Goal: Task Accomplishment & Management: Complete application form

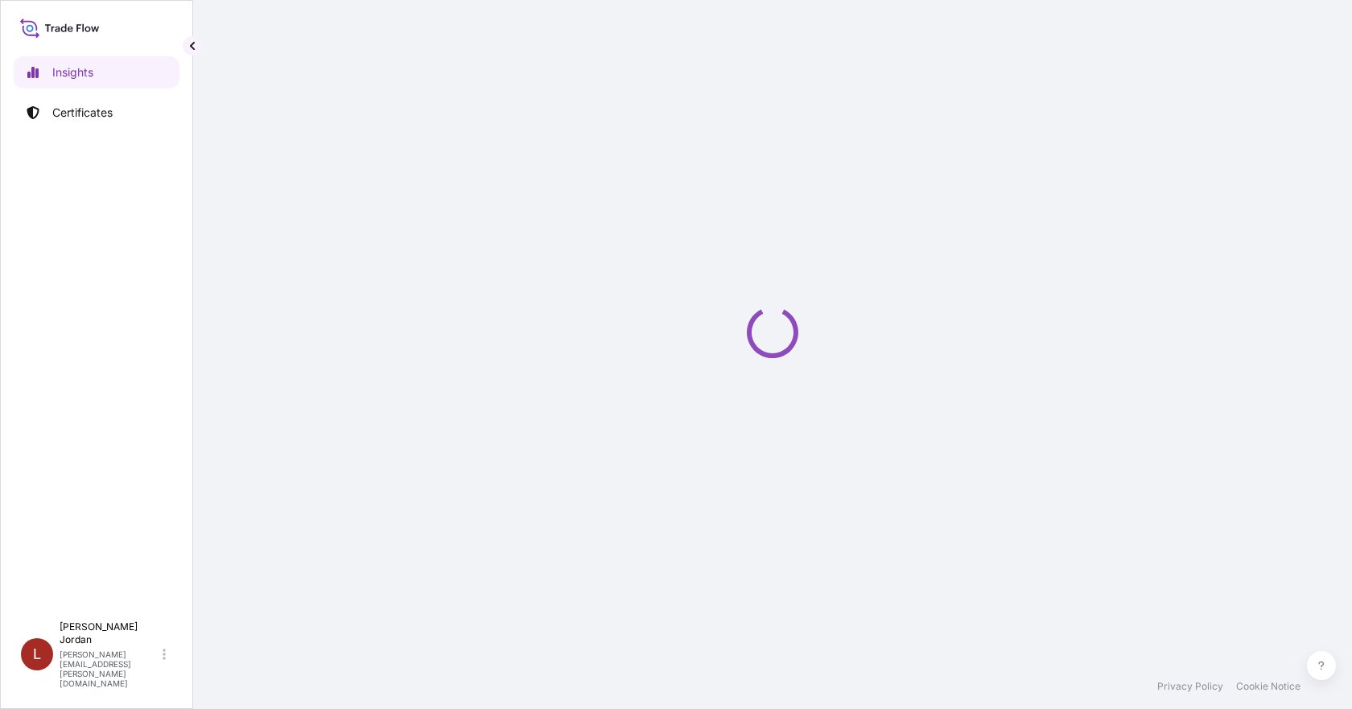
select select "2025"
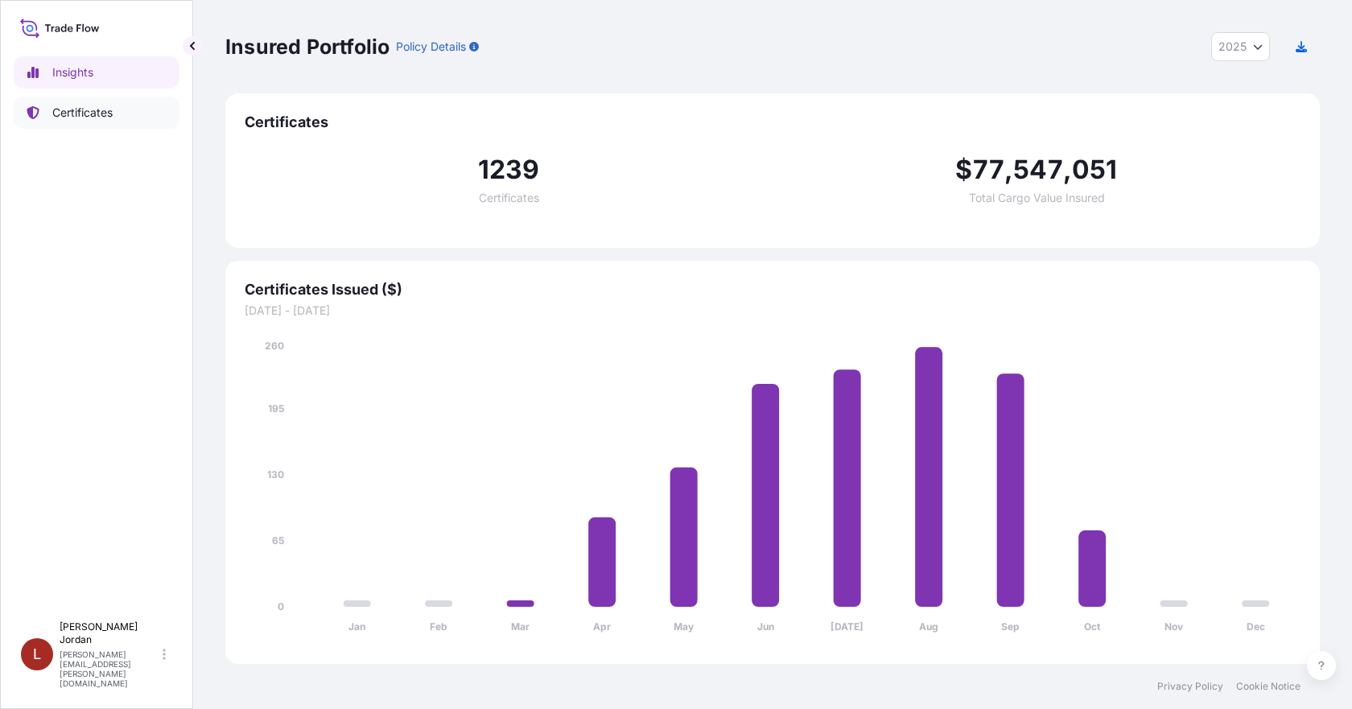
click at [119, 114] on link "Certificates" at bounding box center [97, 113] width 166 height 32
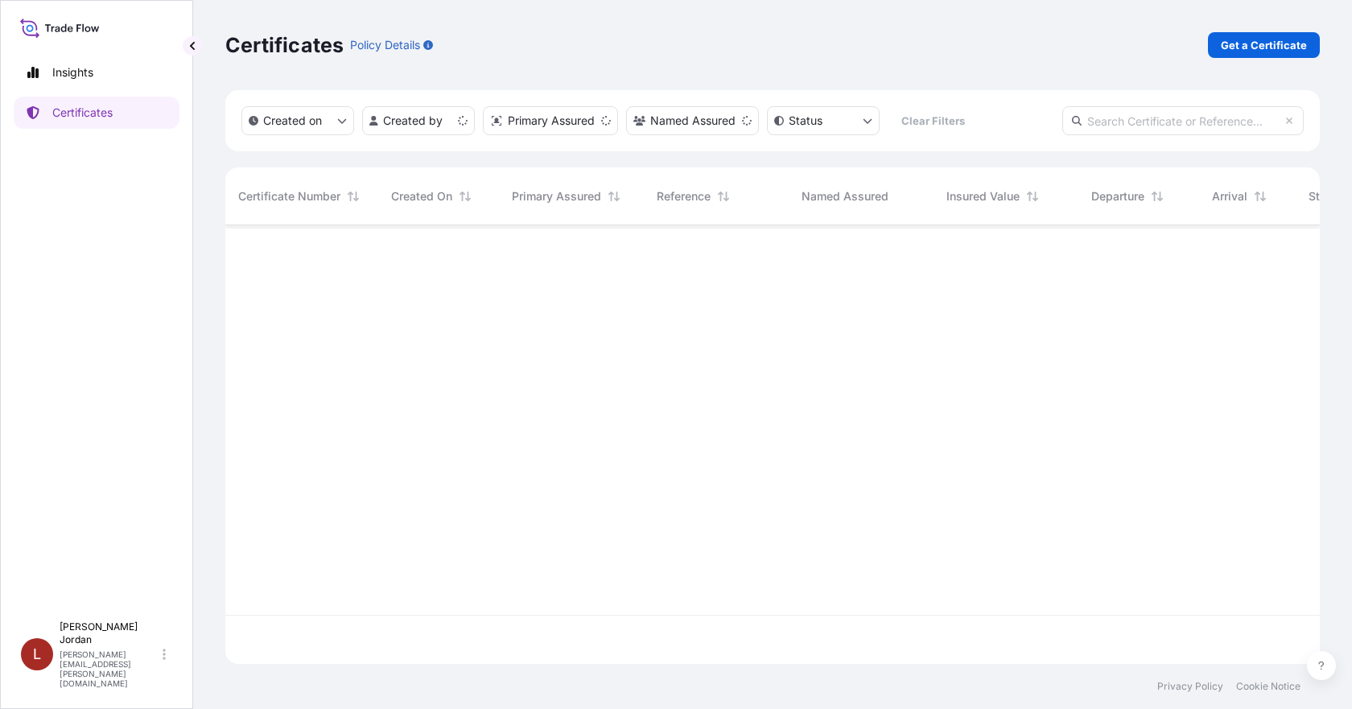
scroll to position [435, 1083]
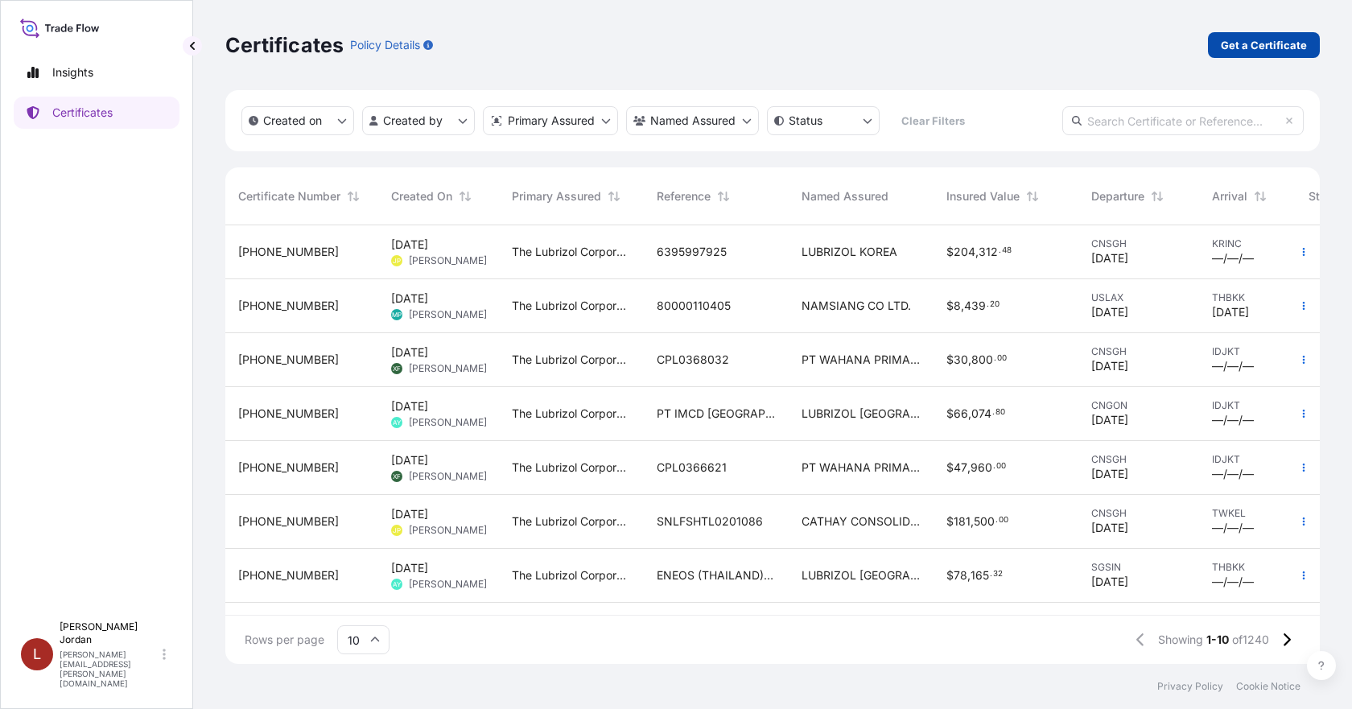
click at [1279, 39] on p "Get a Certificate" at bounding box center [1264, 45] width 86 height 16
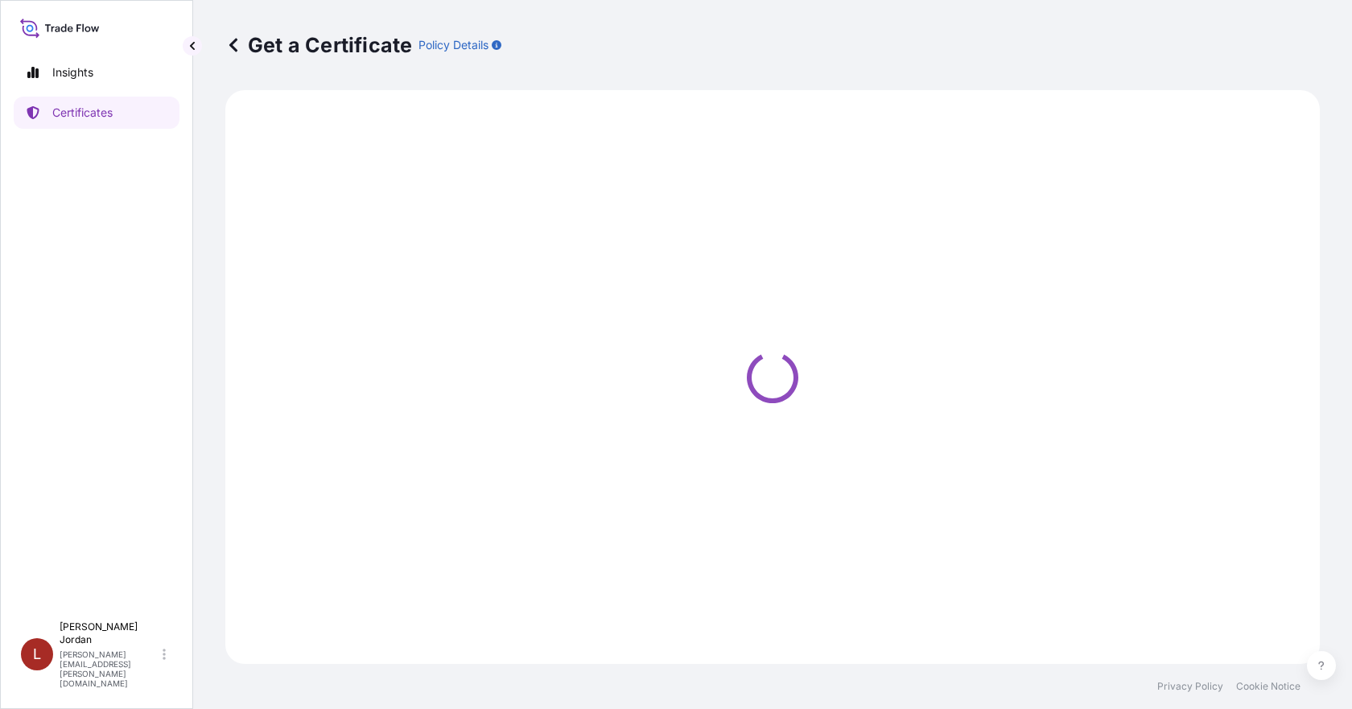
select select "Barge"
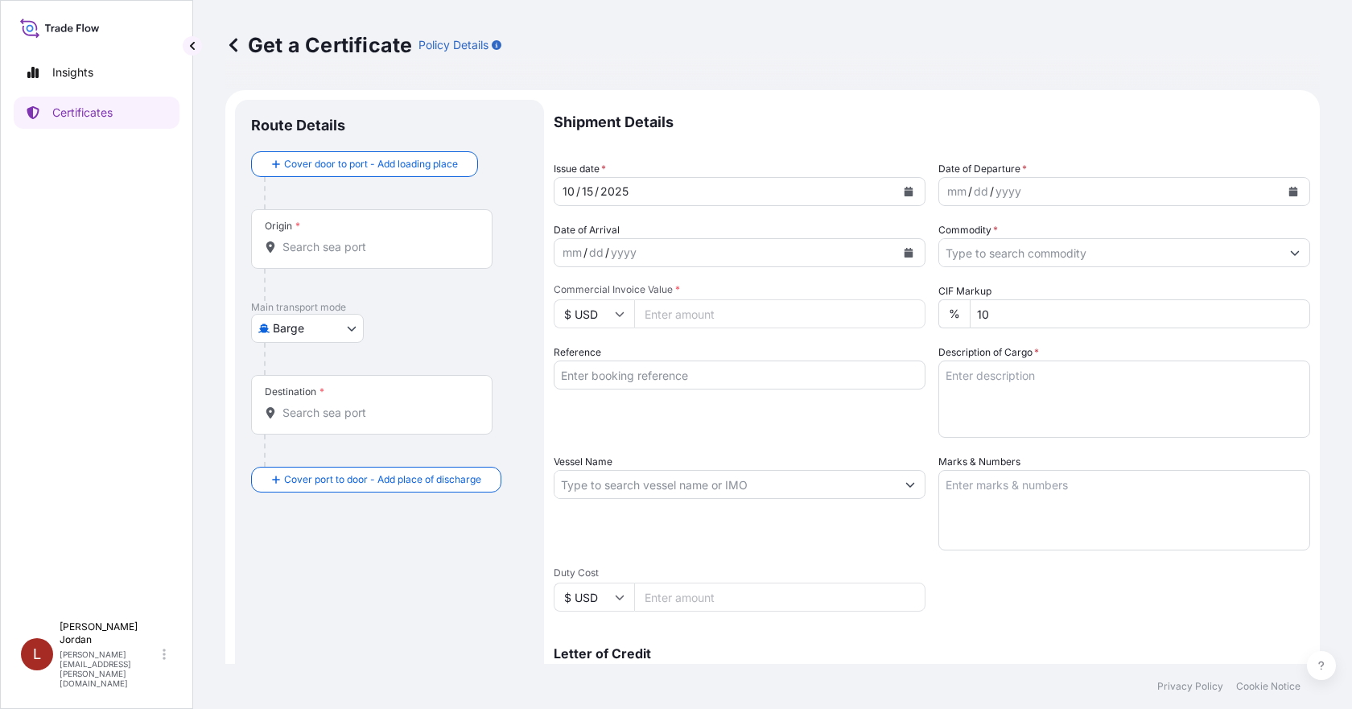
drag, startPoint x: 367, startPoint y: 237, endPoint x: 338, endPoint y: 241, distance: 29.4
click at [361, 237] on div "Origin *" at bounding box center [371, 239] width 241 height 60
click at [341, 243] on input "Origin *" at bounding box center [378, 247] width 190 height 16
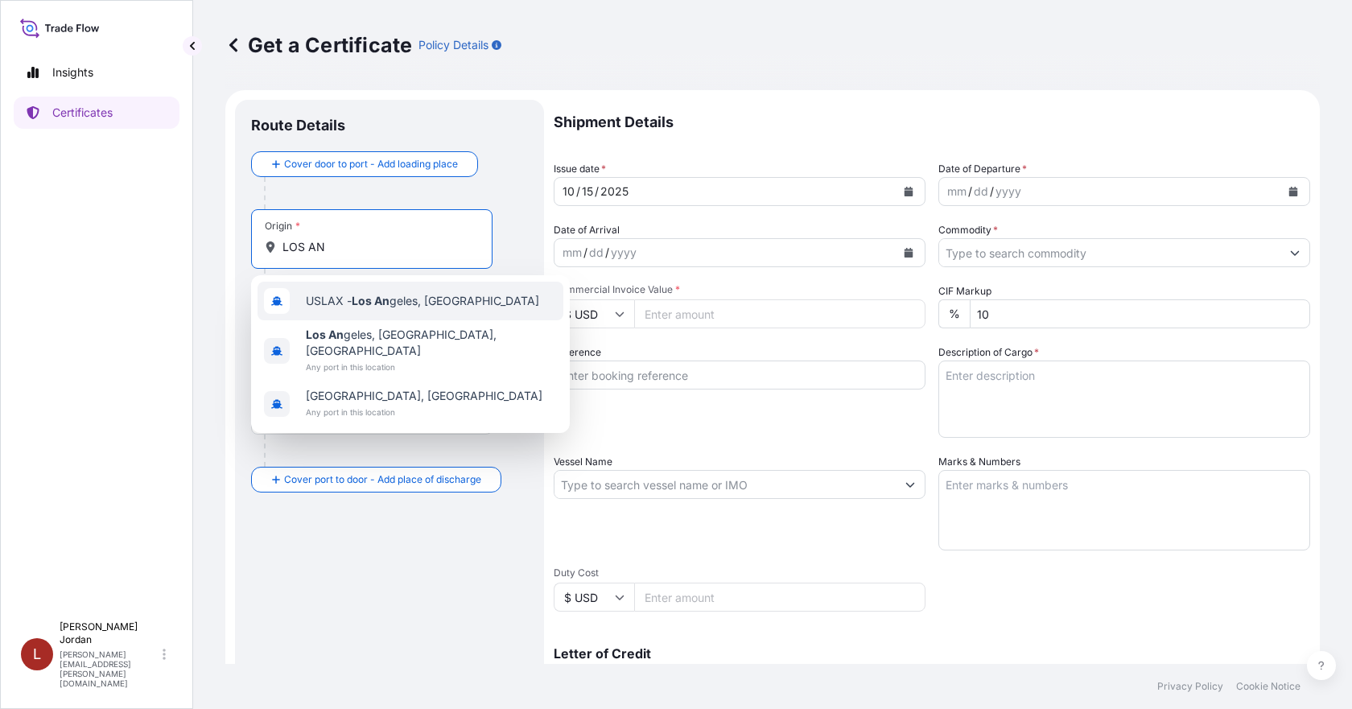
click at [343, 292] on div "USLAX - Los An geles, [GEOGRAPHIC_DATA]" at bounding box center [411, 301] width 306 height 39
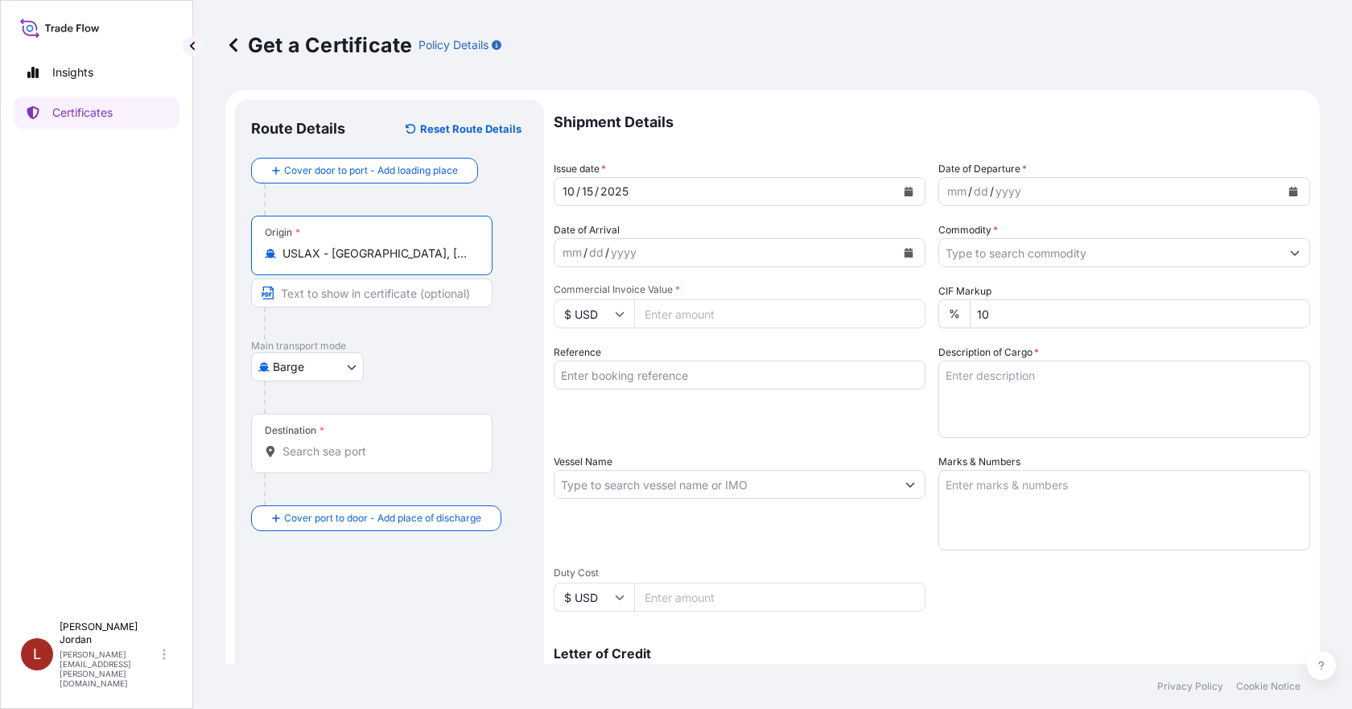
type input "USLAX - [GEOGRAPHIC_DATA], [GEOGRAPHIC_DATA]"
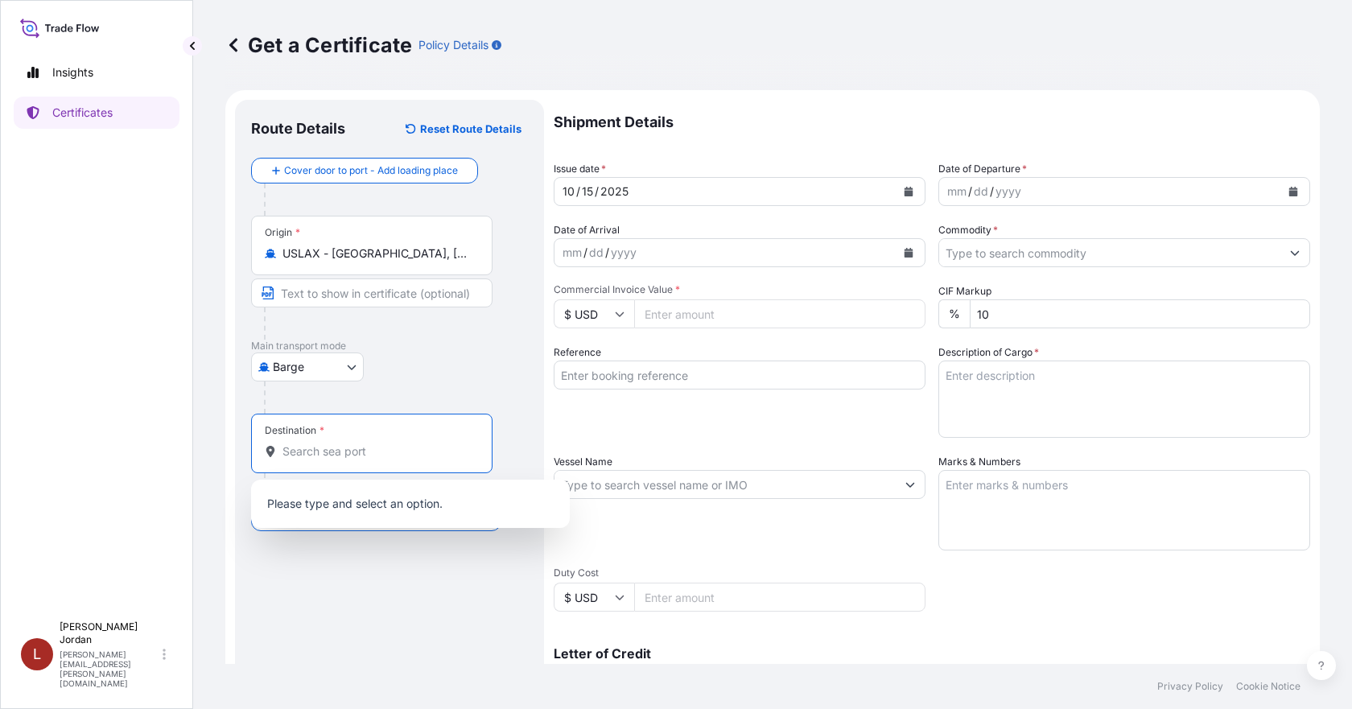
click at [306, 459] on input "Destination *" at bounding box center [378, 451] width 190 height 16
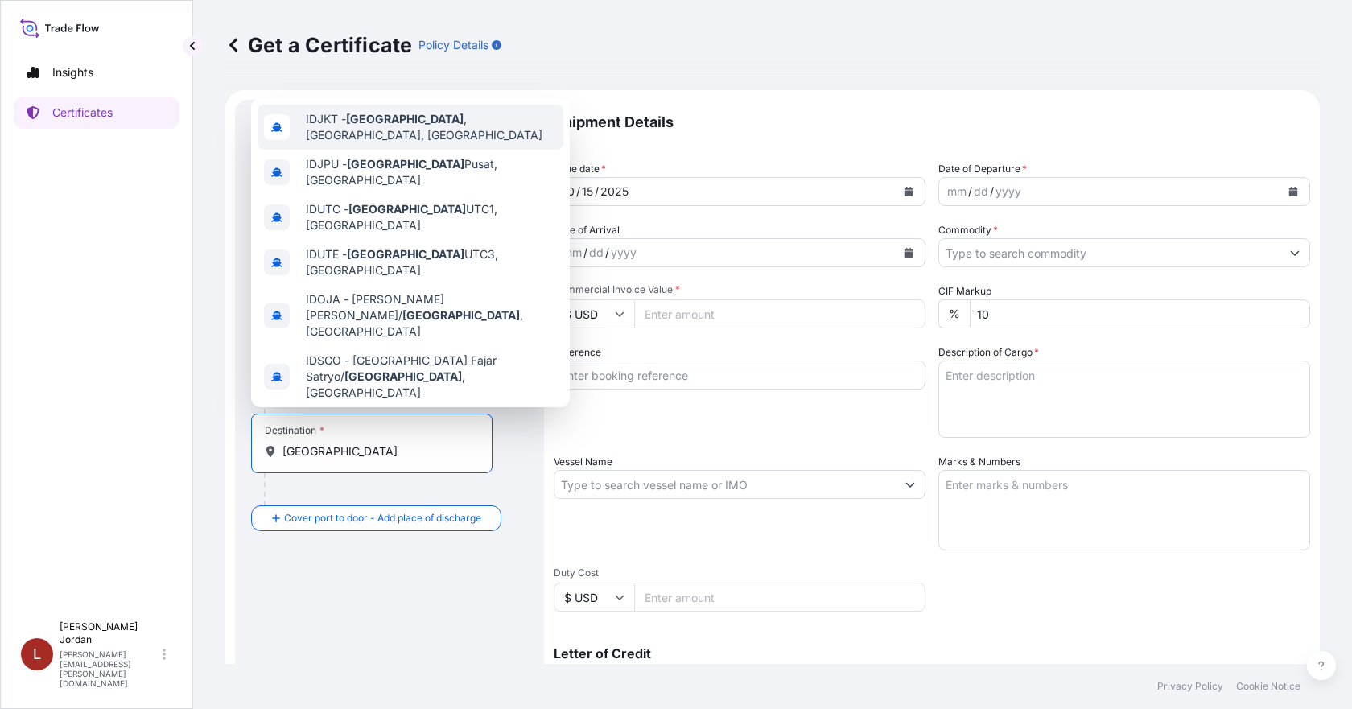
click at [410, 123] on span "IDJKT - [GEOGRAPHIC_DATA] , [GEOGRAPHIC_DATA], [GEOGRAPHIC_DATA]" at bounding box center [431, 127] width 251 height 32
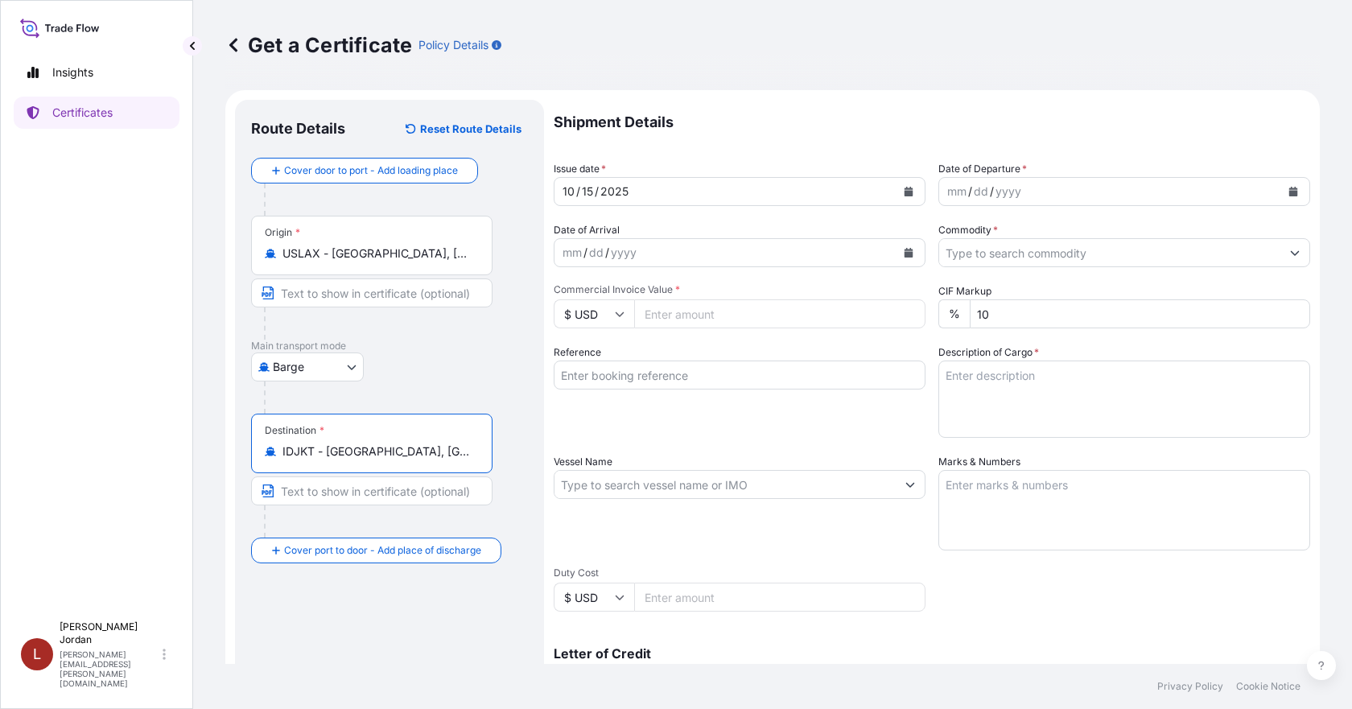
type input "IDJKT - [GEOGRAPHIC_DATA], [GEOGRAPHIC_DATA], [GEOGRAPHIC_DATA]"
click at [1289, 190] on icon "Calendar" at bounding box center [1294, 192] width 10 height 10
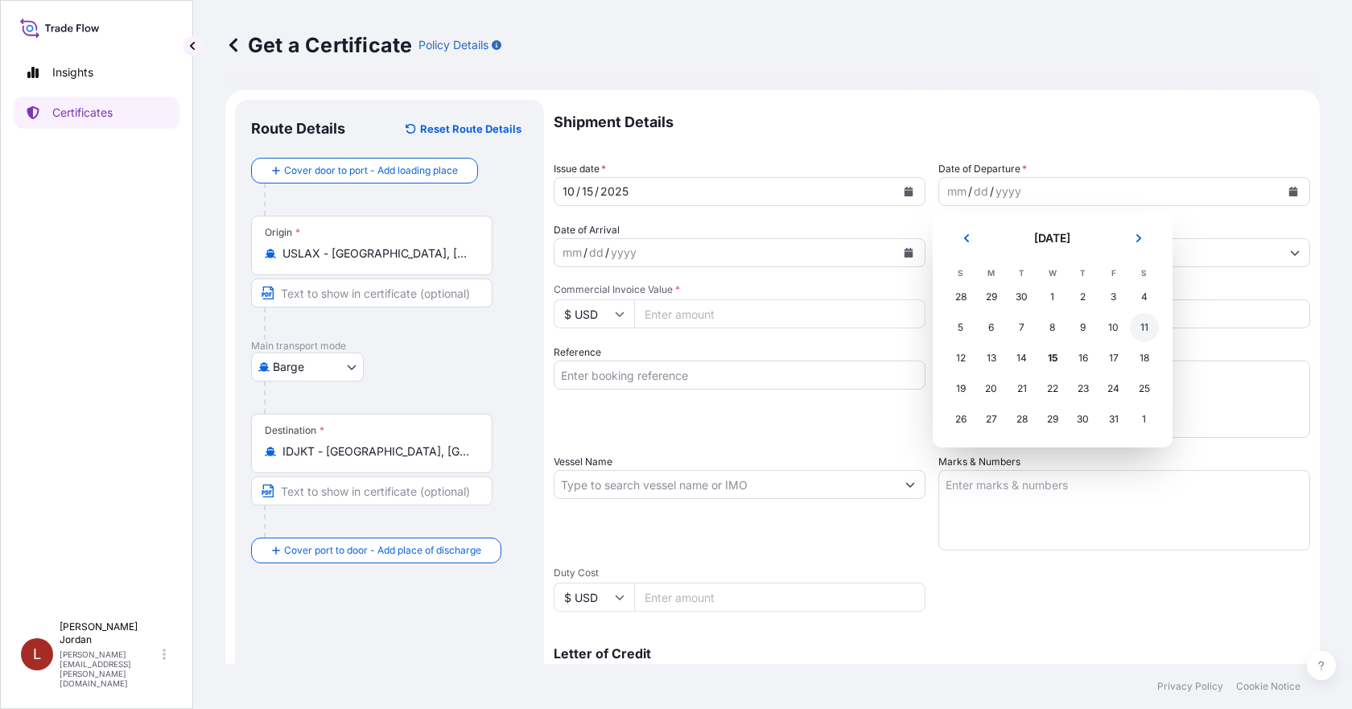
click at [1146, 321] on div "11" at bounding box center [1144, 327] width 29 height 29
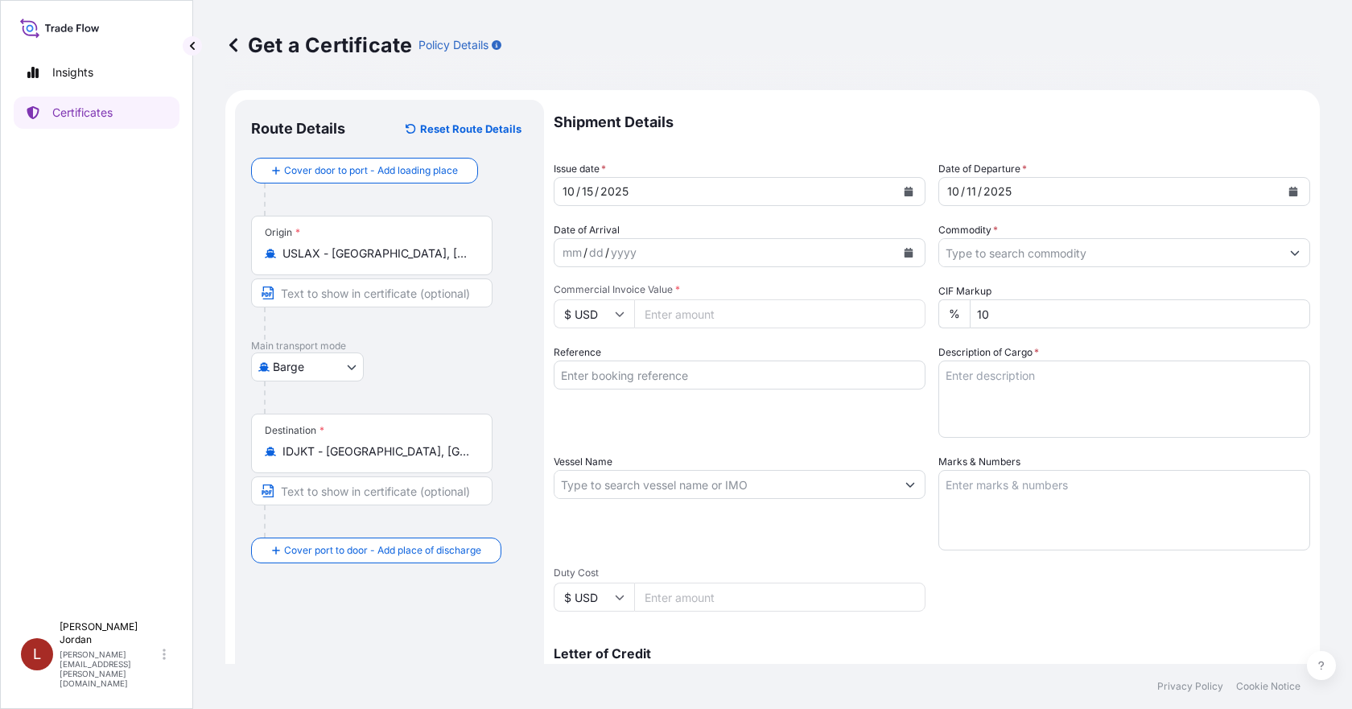
click at [682, 324] on input "Commercial Invoice Value *" at bounding box center [779, 313] width 291 height 29
paste input "5452.95"
type input "5452.95"
click at [1054, 380] on textarea "Description of Cargo *" at bounding box center [1125, 399] width 372 height 77
click at [1020, 252] on input "Commodity *" at bounding box center [1109, 252] width 341 height 29
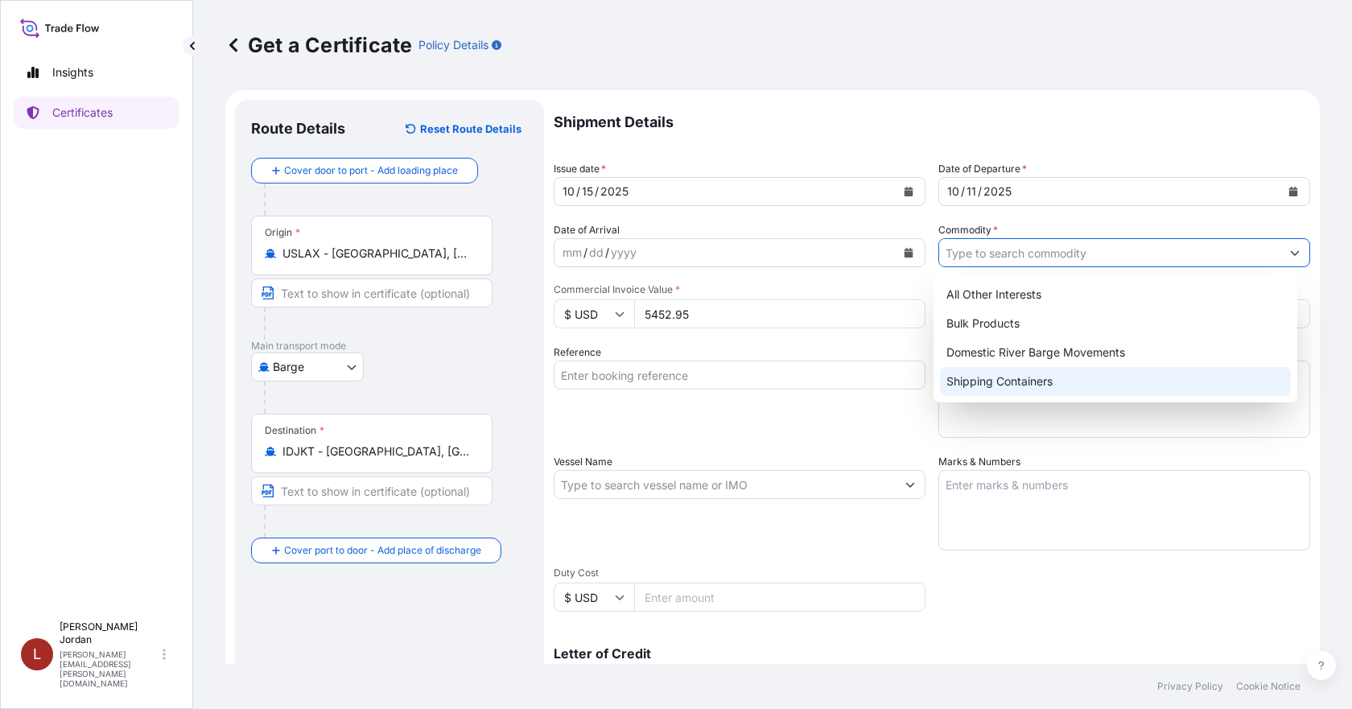
click at [1053, 386] on div "Shipping Containers" at bounding box center [1116, 381] width 352 height 29
type input "Shipping Containers"
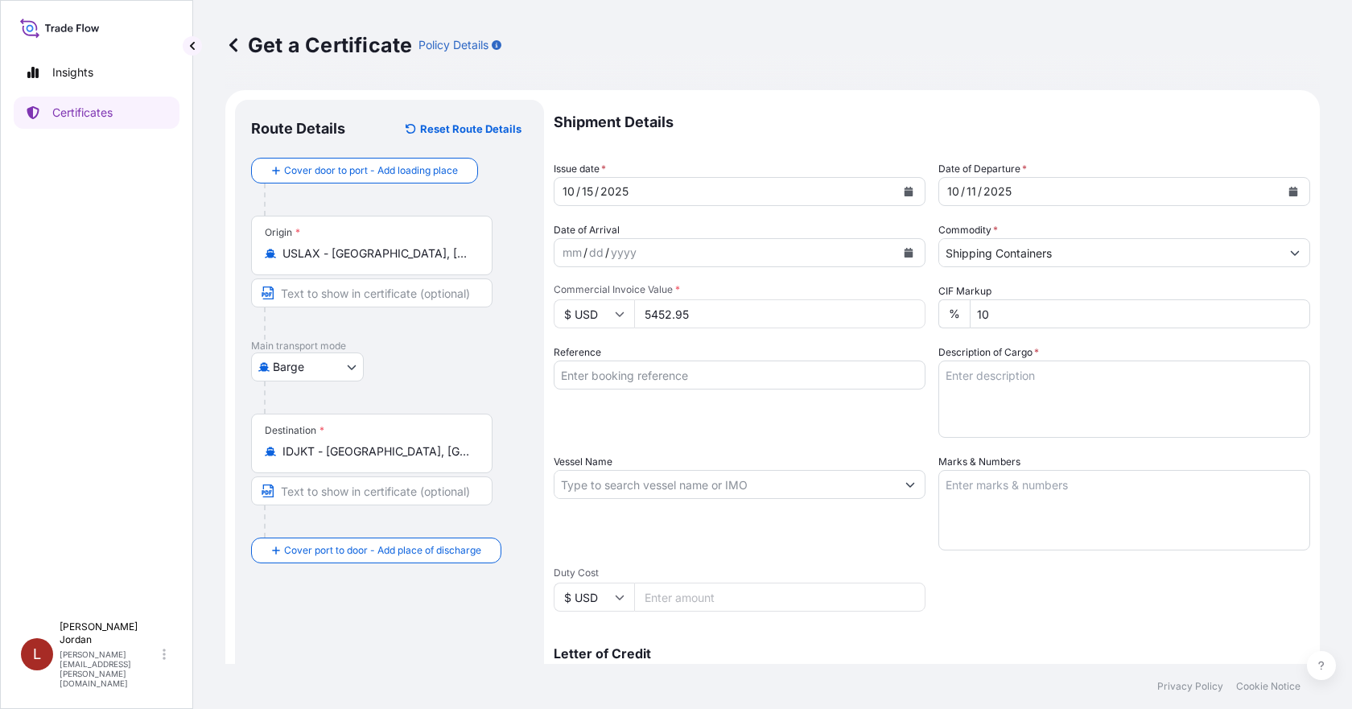
click at [671, 383] on input "Reference" at bounding box center [740, 375] width 372 height 29
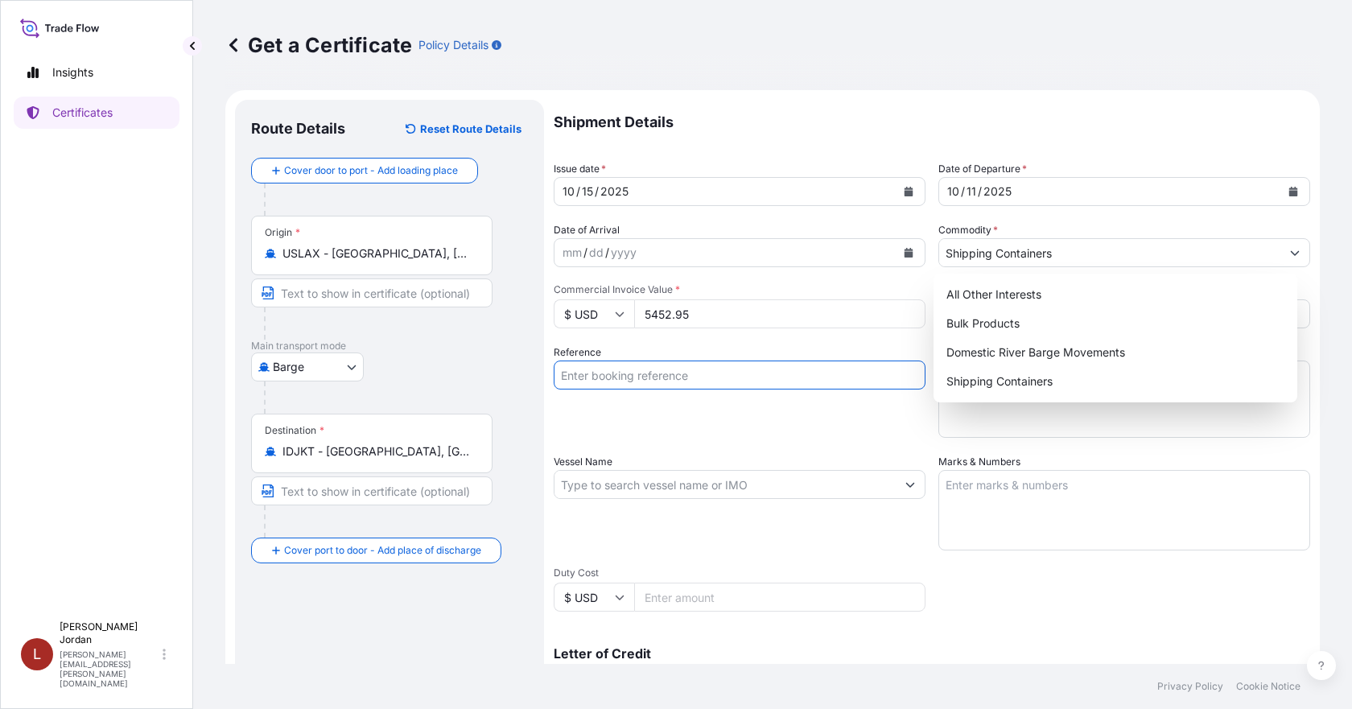
paste input "80000110906"
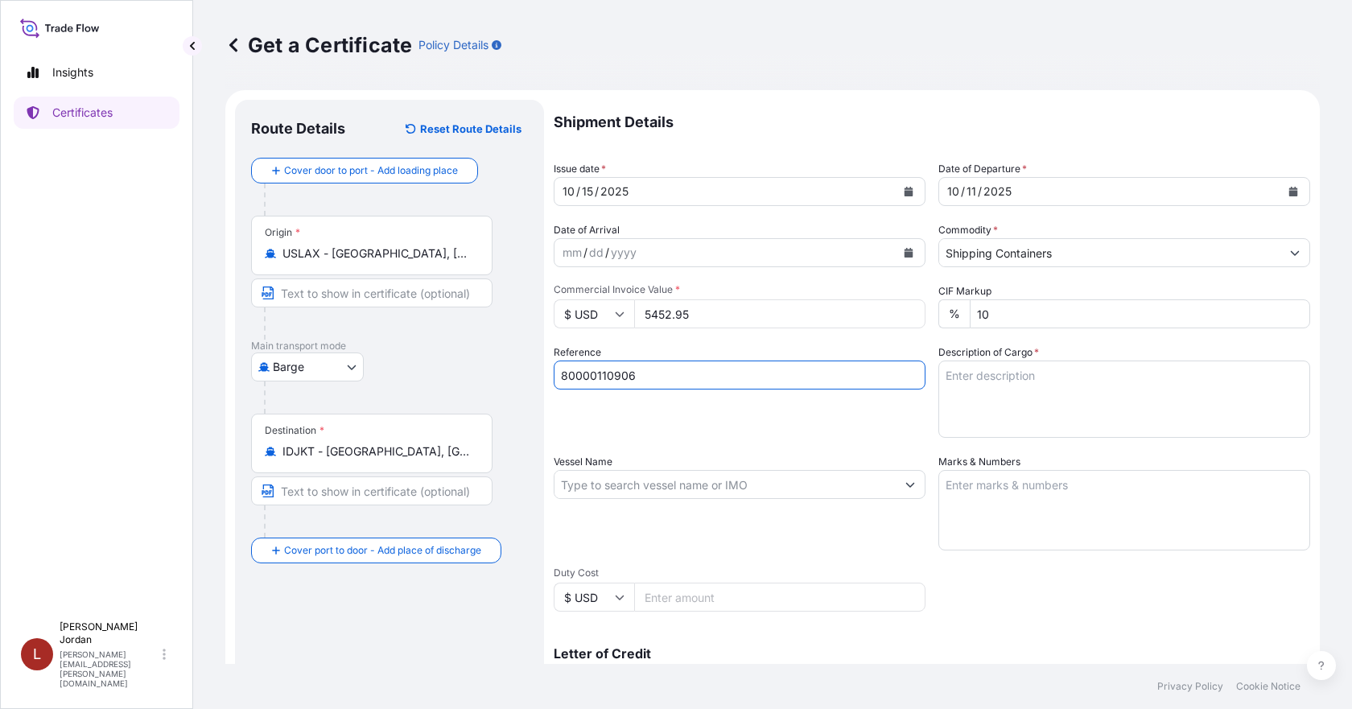
type input "80000110906"
click at [642, 401] on div "Reference 80000110906" at bounding box center [740, 390] width 372 height 93
click at [1022, 367] on textarea "Description of Cargo *" at bounding box center [1125, 399] width 372 height 77
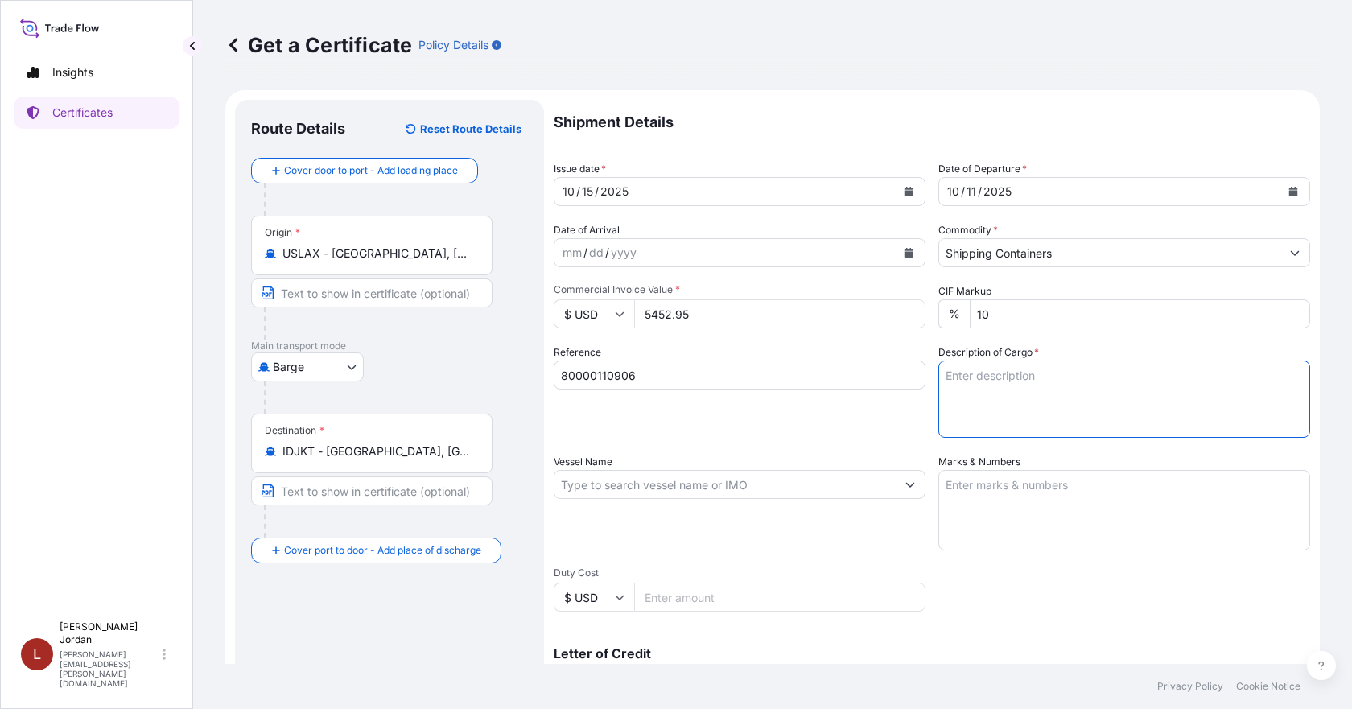
paste textarea "32 BOXES CARBOPOL 974P NF POLYMER, BOX W/PCT Not Regulated. NMFC 156200 PLASTIC…"
type textarea "32 BOXES CARBOPOL 974P NF POLYMER, BOX W/PCT Not Regulated. NMFC 156200 PLASTIC…"
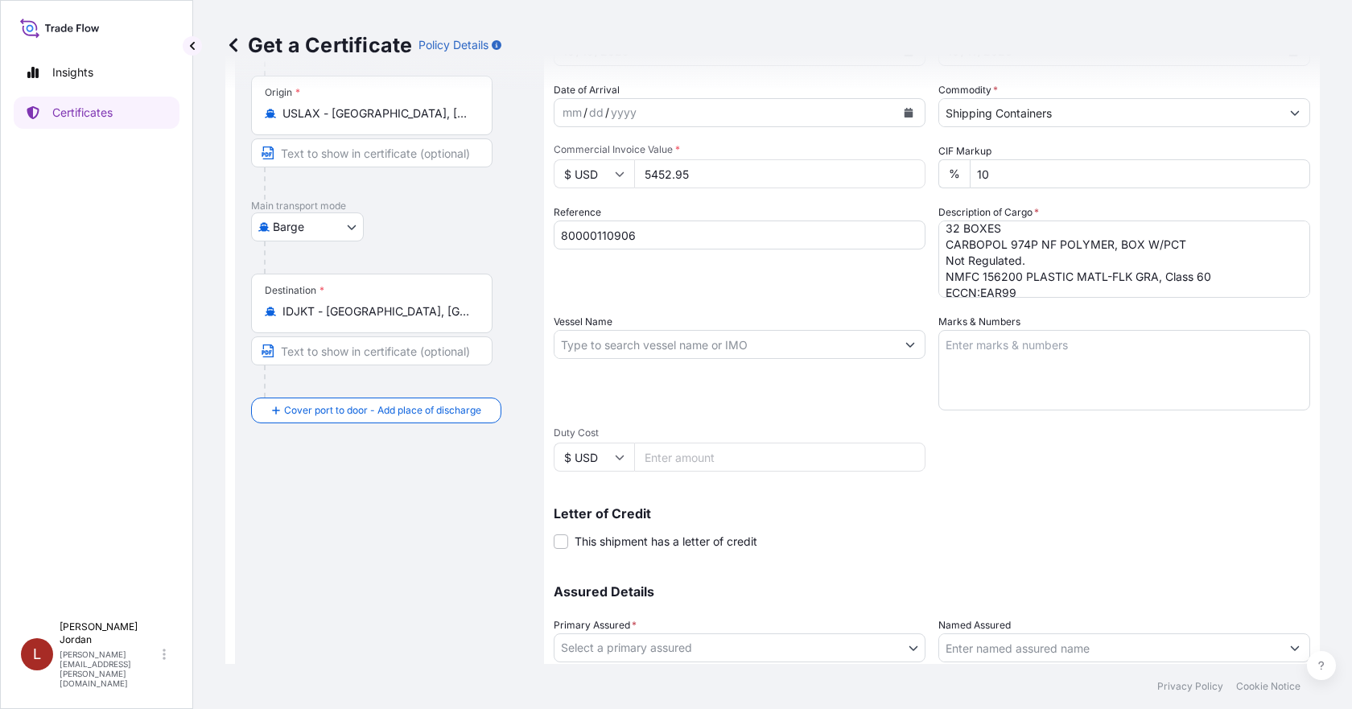
scroll to position [161, 0]
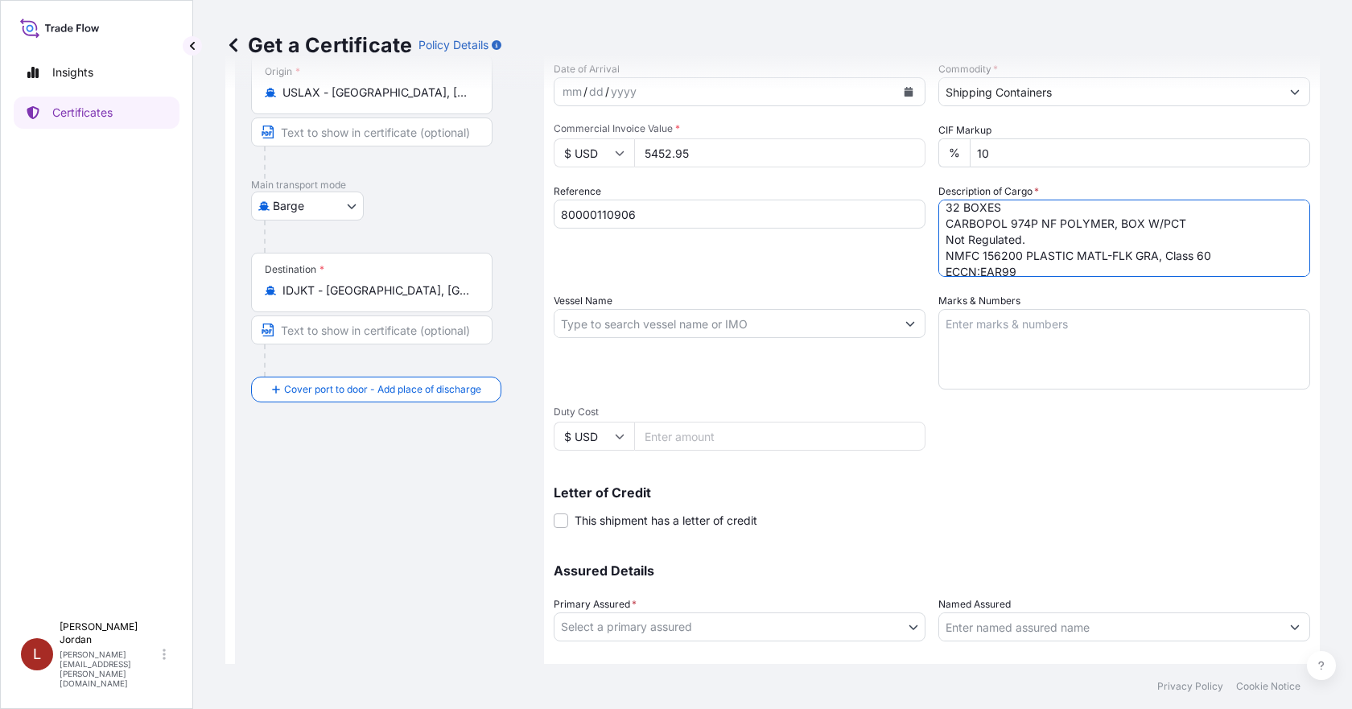
click at [652, 619] on body "Insights Certificates L [PERSON_NAME] [PERSON_NAME][EMAIL_ADDRESS][PERSON_NAME]…" at bounding box center [676, 354] width 1352 height 709
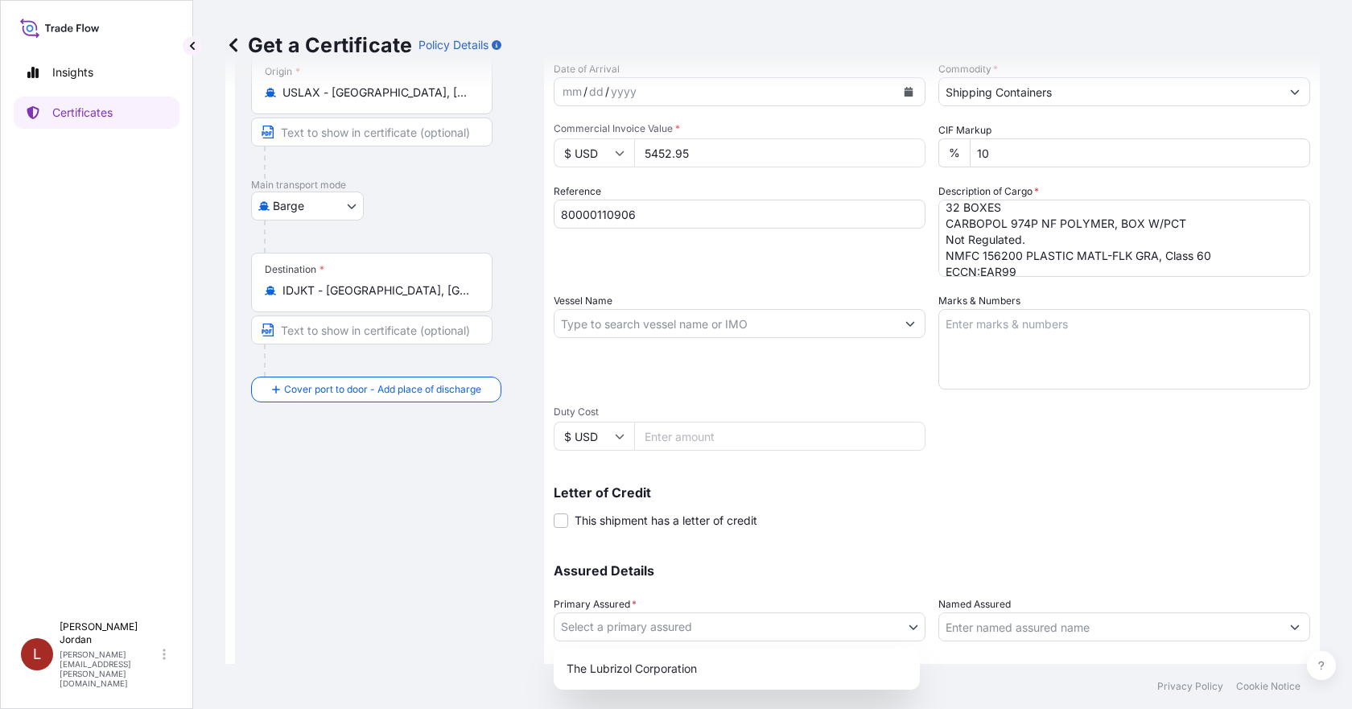
click at [657, 662] on div "The Lubrizol Corporation" at bounding box center [736, 668] width 353 height 29
select select "31566"
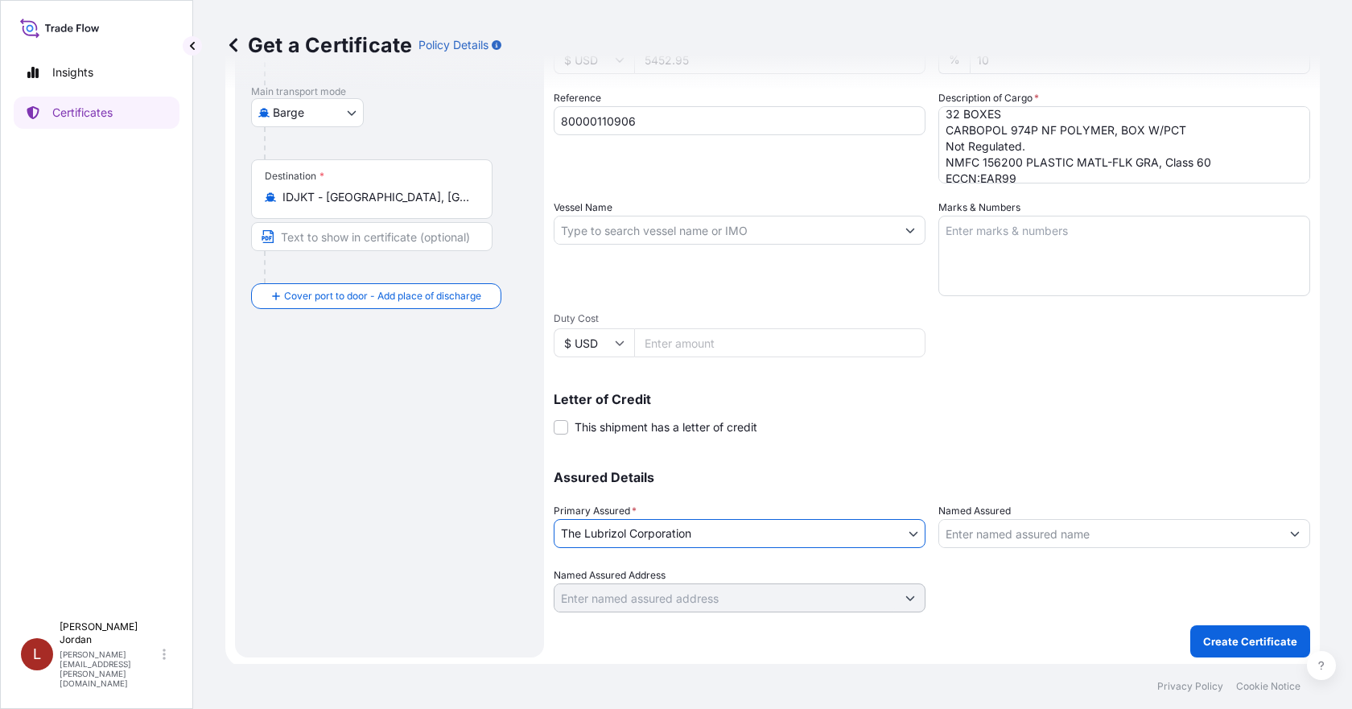
scroll to position [258, 0]
click at [874, 526] on body "Insights Certificates L [PERSON_NAME] [PERSON_NAME][EMAIL_ADDRESS][PERSON_NAME]…" at bounding box center [676, 354] width 1352 height 709
click at [988, 524] on input "Named Assured" at bounding box center [1109, 530] width 341 height 29
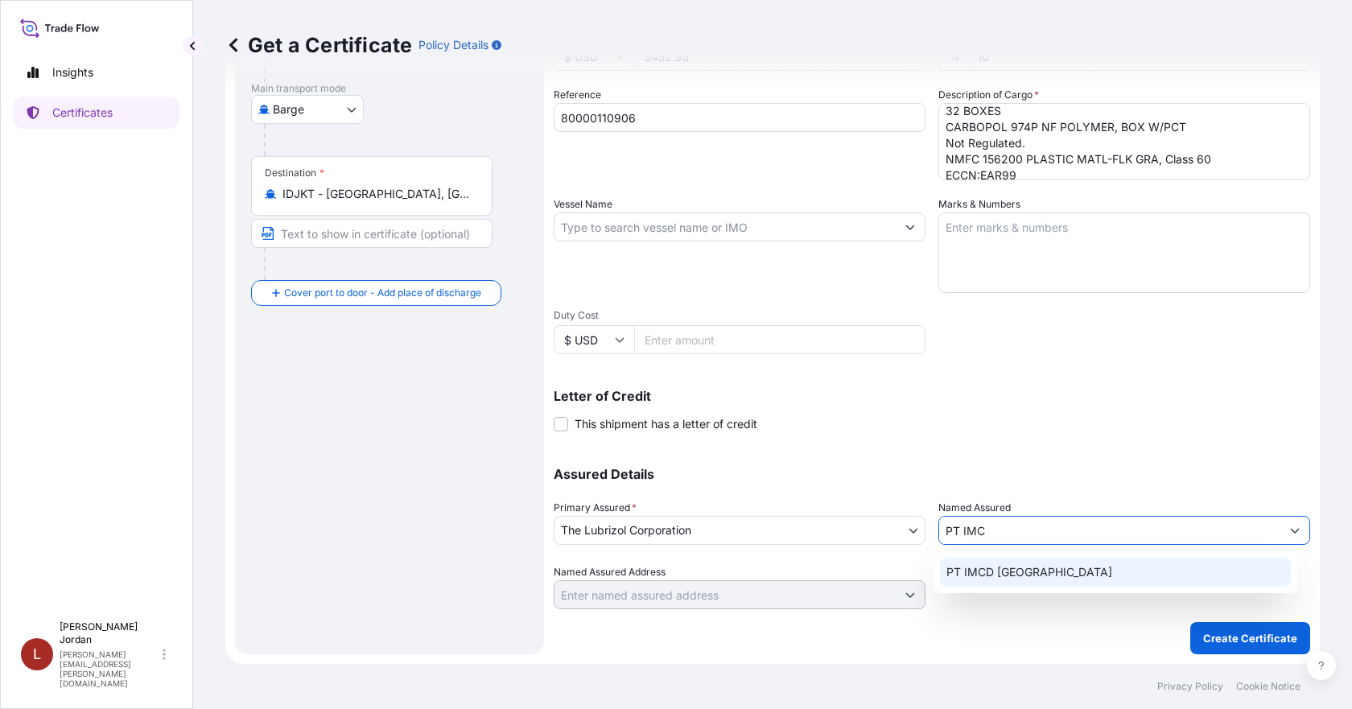
click at [1006, 566] on span "PT IMCD [GEOGRAPHIC_DATA]" at bounding box center [1030, 572] width 166 height 16
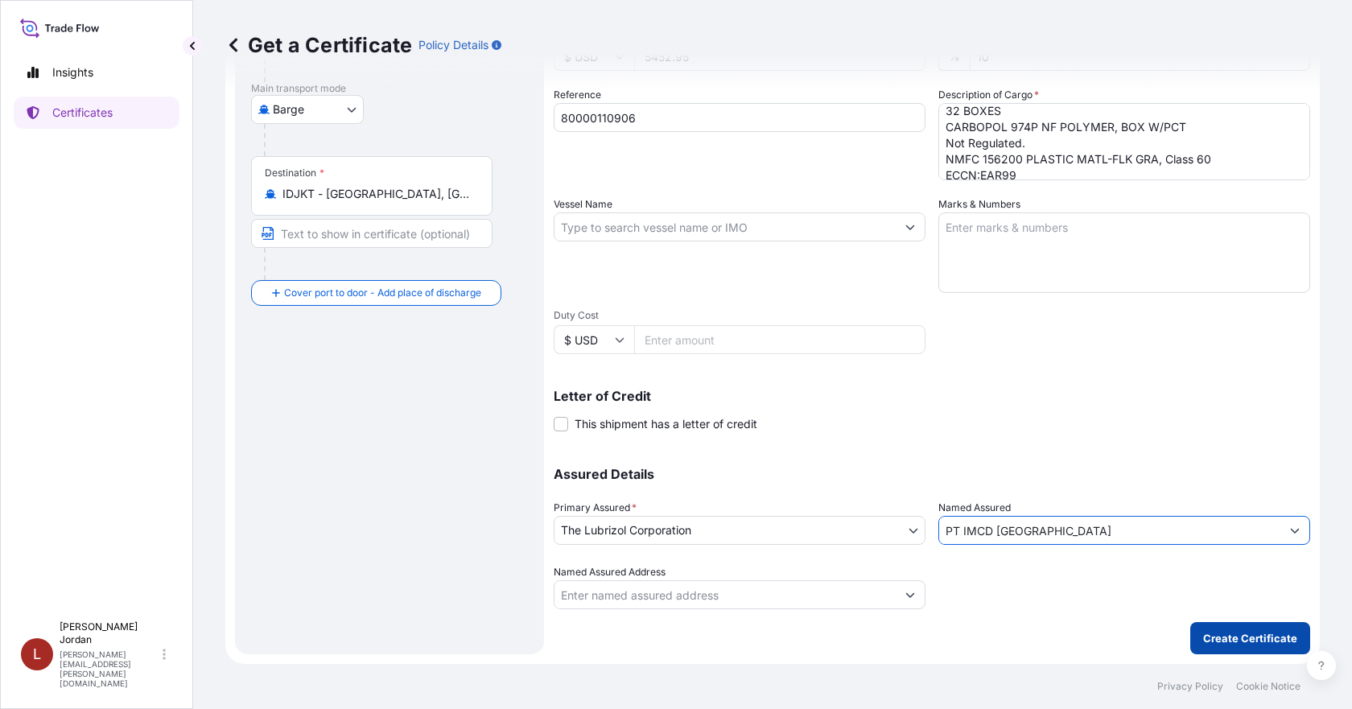
type input "PT IMCD [GEOGRAPHIC_DATA]"
click at [1213, 627] on button "Create Certificate" at bounding box center [1250, 638] width 120 height 32
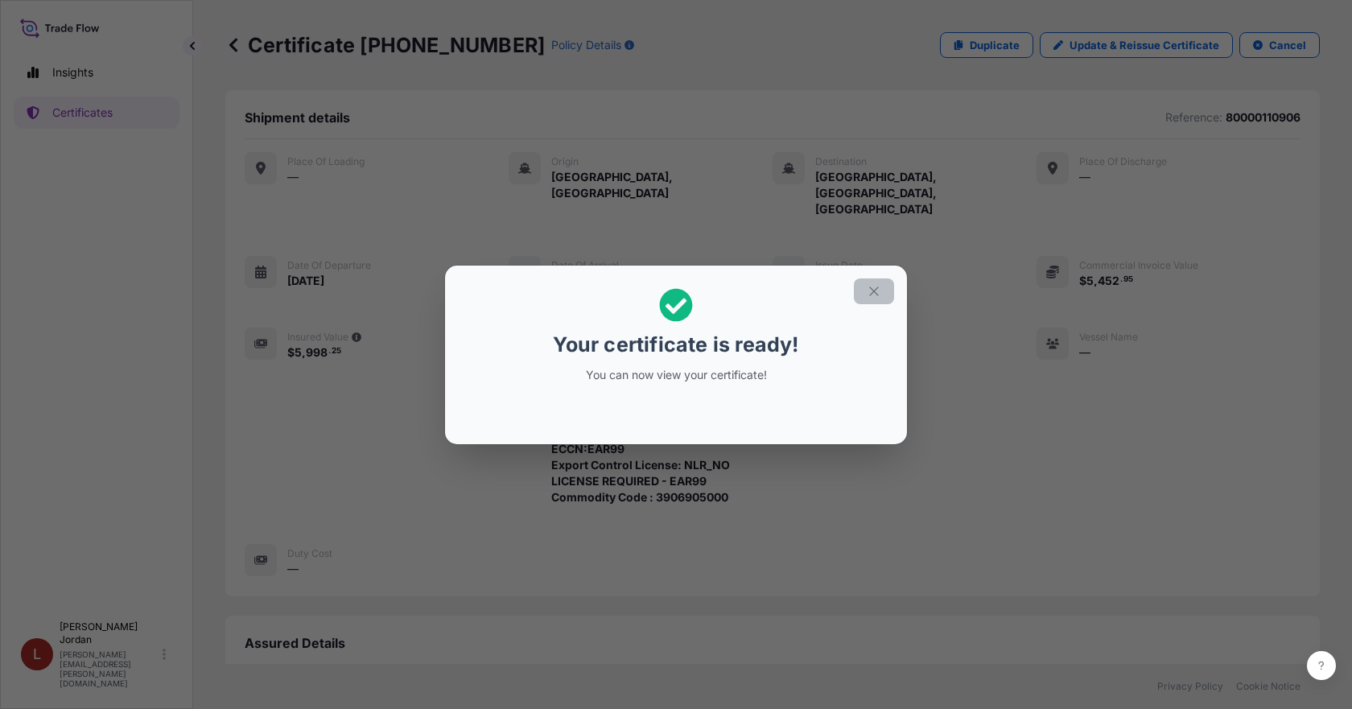
click at [871, 288] on icon "button" at bounding box center [873, 291] width 9 height 9
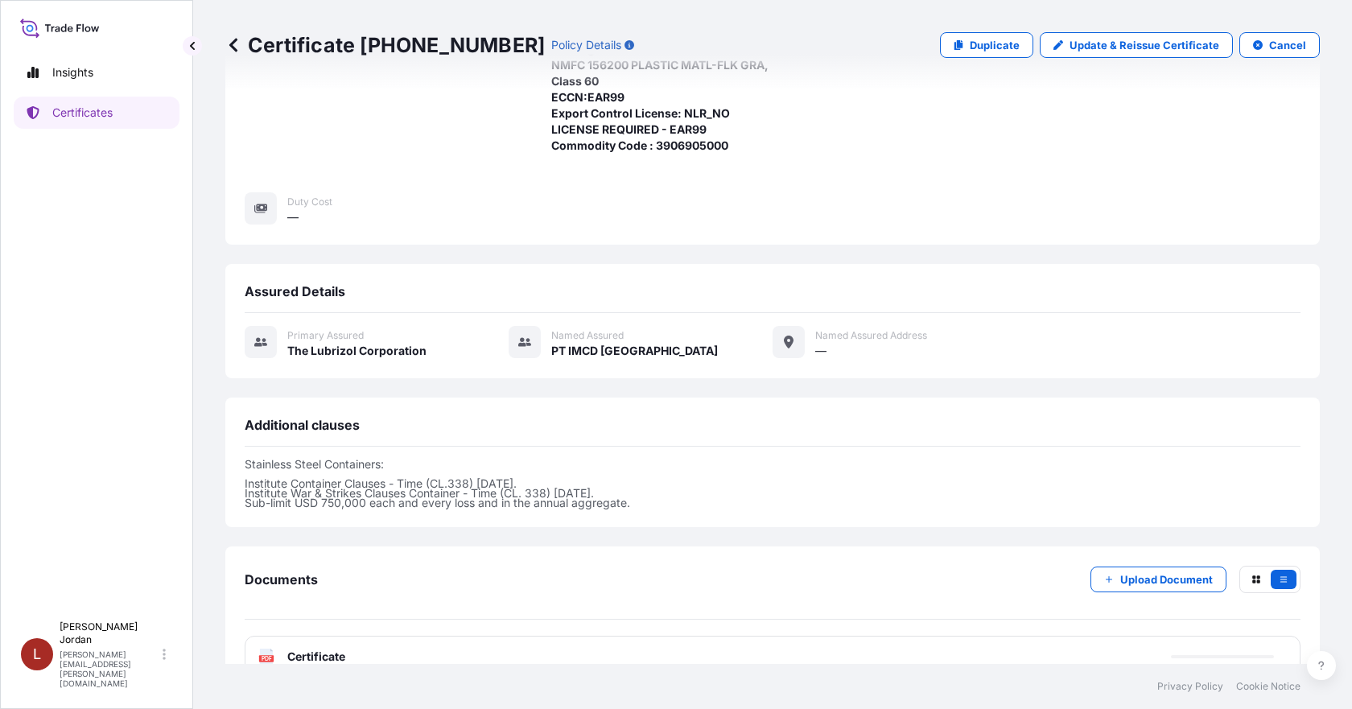
scroll to position [353, 0]
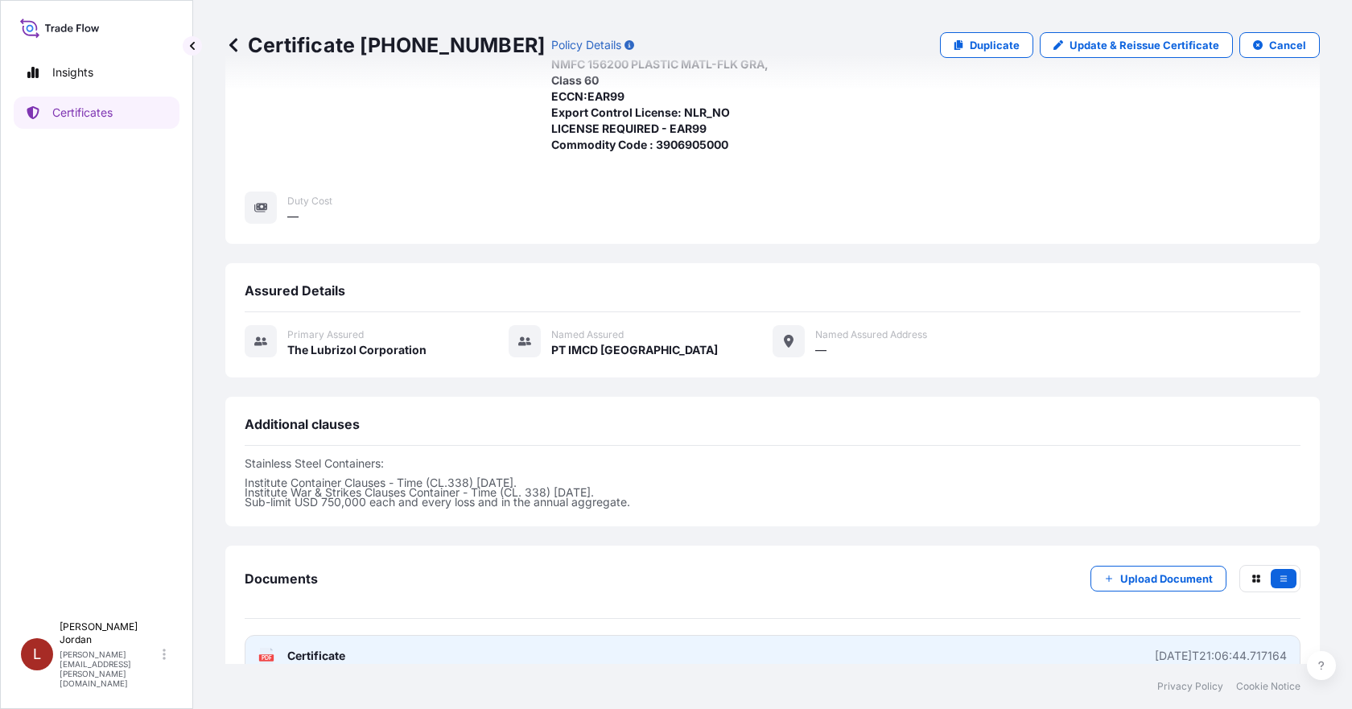
click at [761, 635] on link "PDF Certificate [DATE]T21:06:44.717164" at bounding box center [773, 656] width 1056 height 42
